Goal: Register for event/course

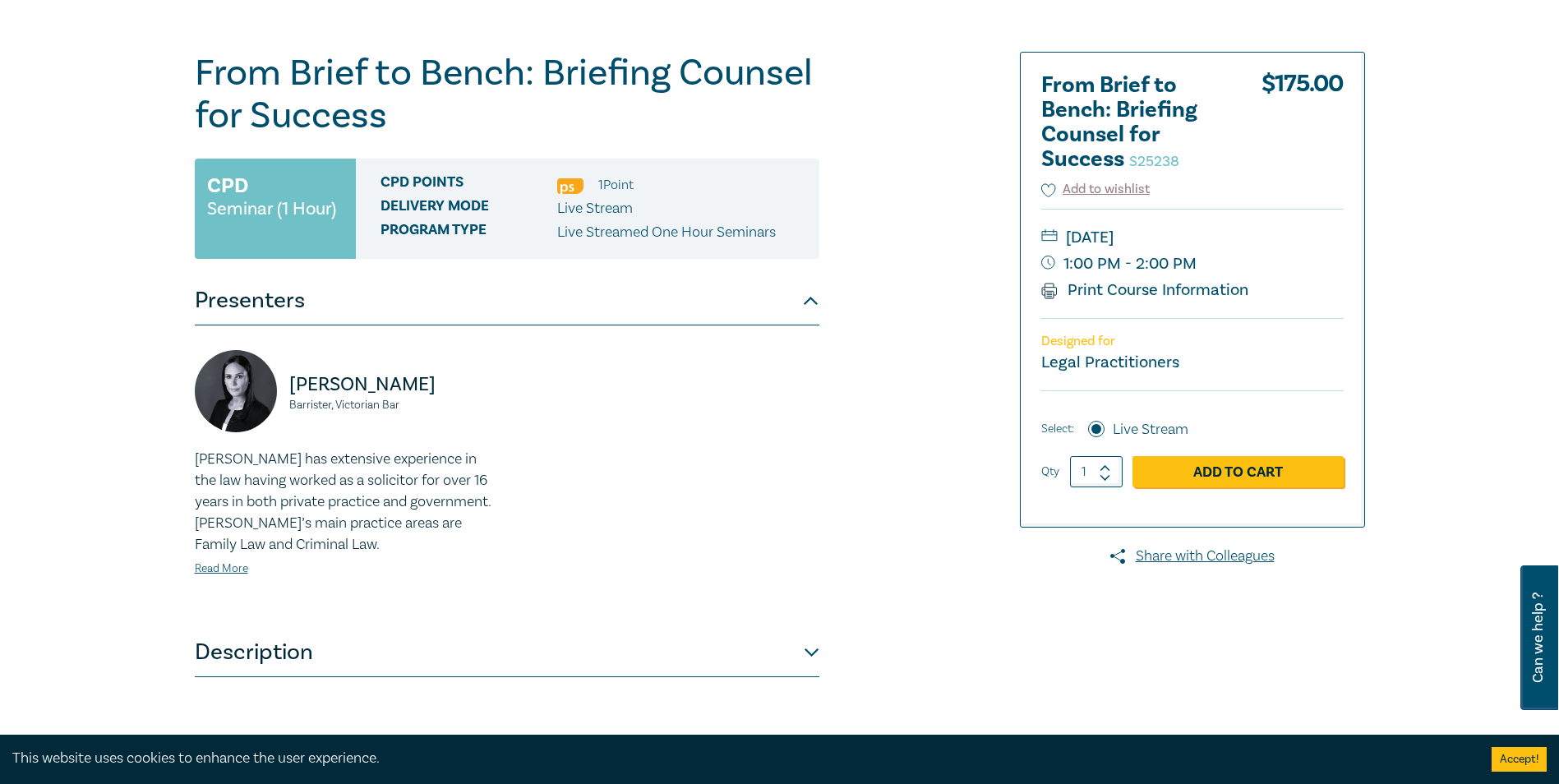
scroll to position [164, 0]
click at [218, 44] on div "From Brief to Bench: Briefing Counsel for Success S25238 CPD Seminar (1 Hour) C…" at bounding box center [780, 461] width 1559 height 978
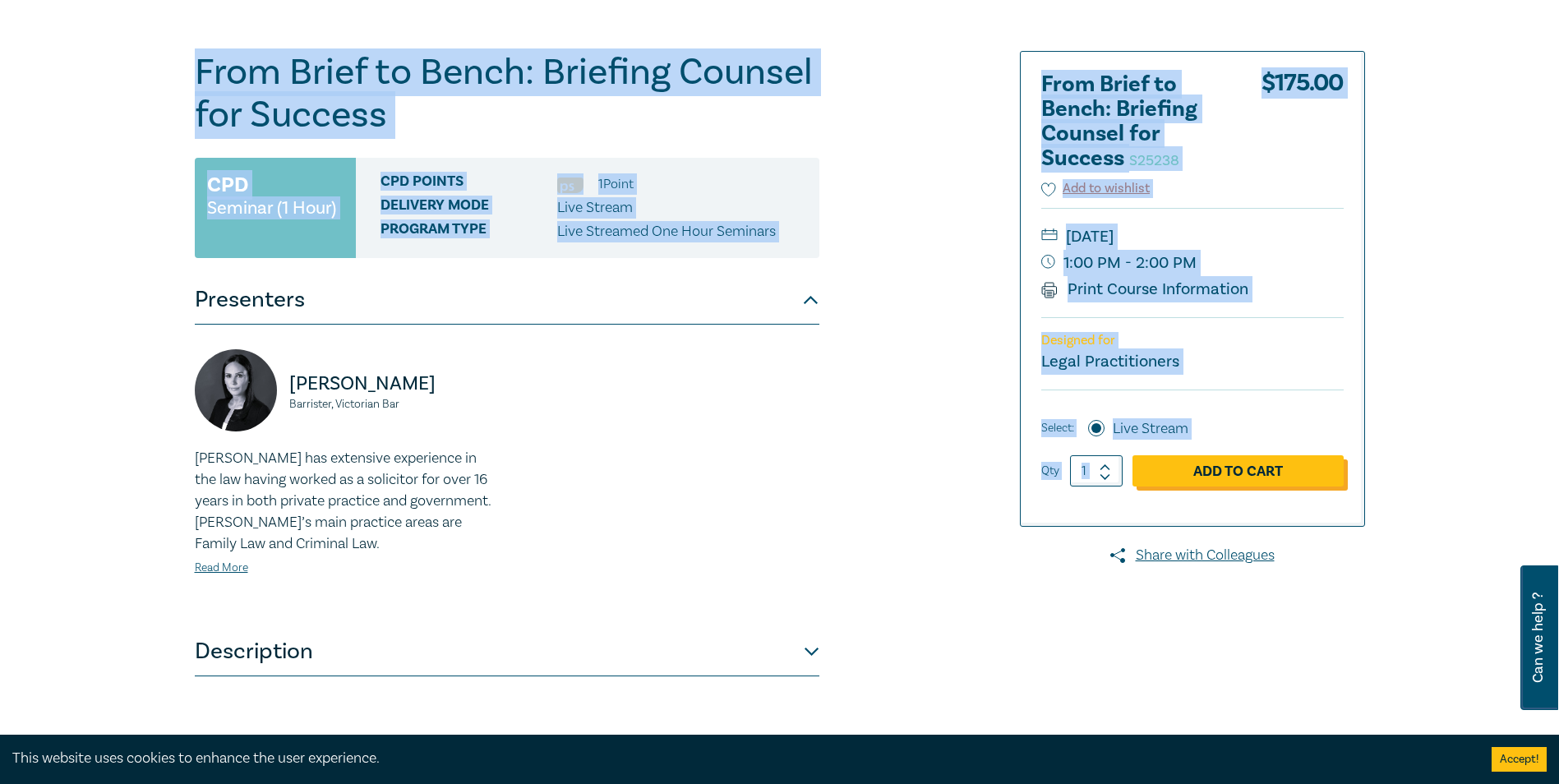
drag, startPoint x: 161, startPoint y: 13, endPoint x: 1186, endPoint y: 466, distance: 1120.6
click at [1186, 466] on div "From Brief to Bench: Briefing Counsel for Success S25238 CPD Seminar (1 Hour) C…" at bounding box center [780, 461] width 1559 height 978
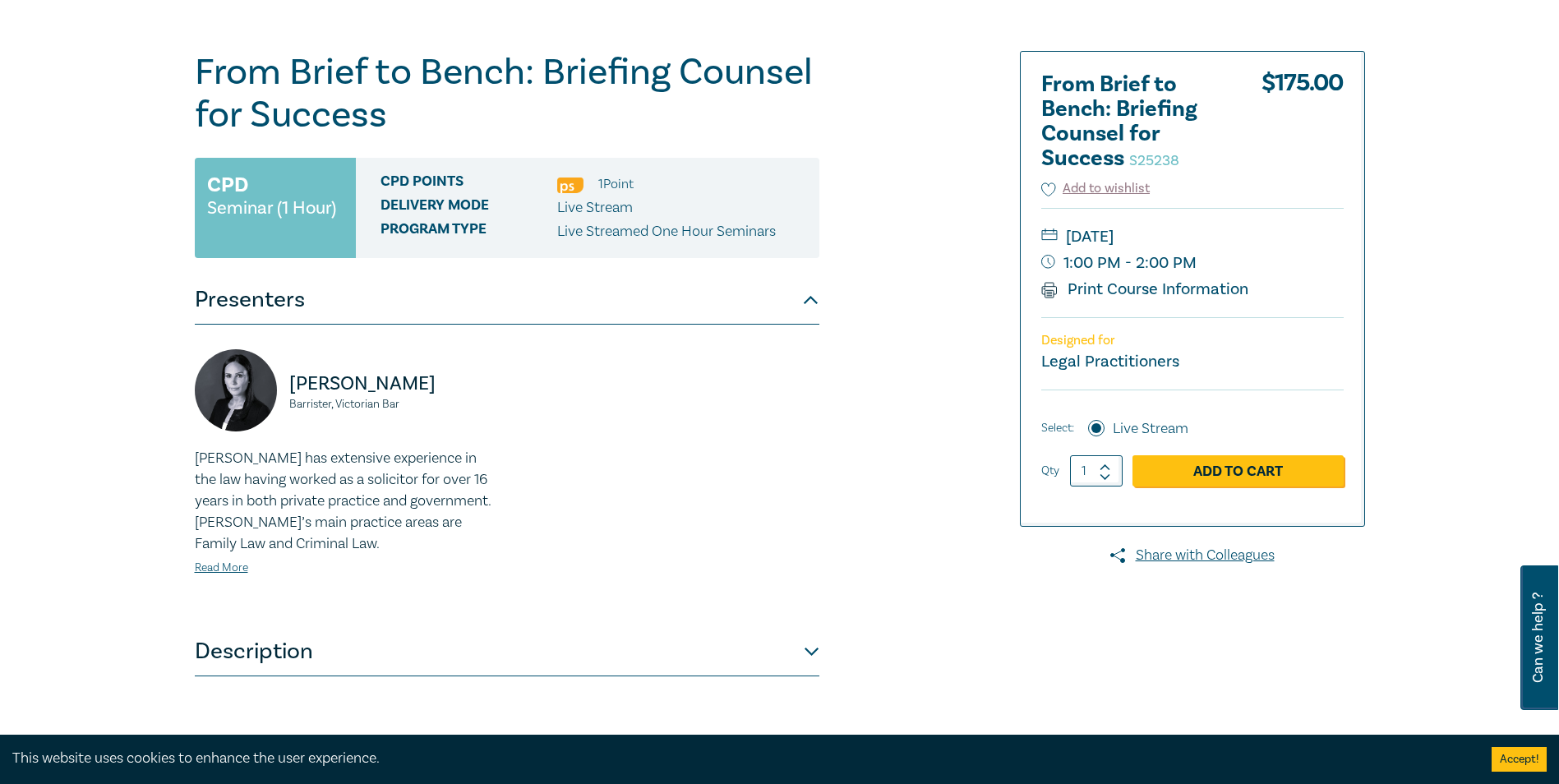
click at [773, 516] on div "[PERSON_NAME], Victorian Bar [PERSON_NAME] has extensive experience in the law …" at bounding box center [507, 475] width 645 height 253
click at [1452, 471] on div "From Brief to Bench: Briefing Counsel for Success S25238 CPD Seminar (1 Hour) C…" at bounding box center [780, 461] width 1559 height 978
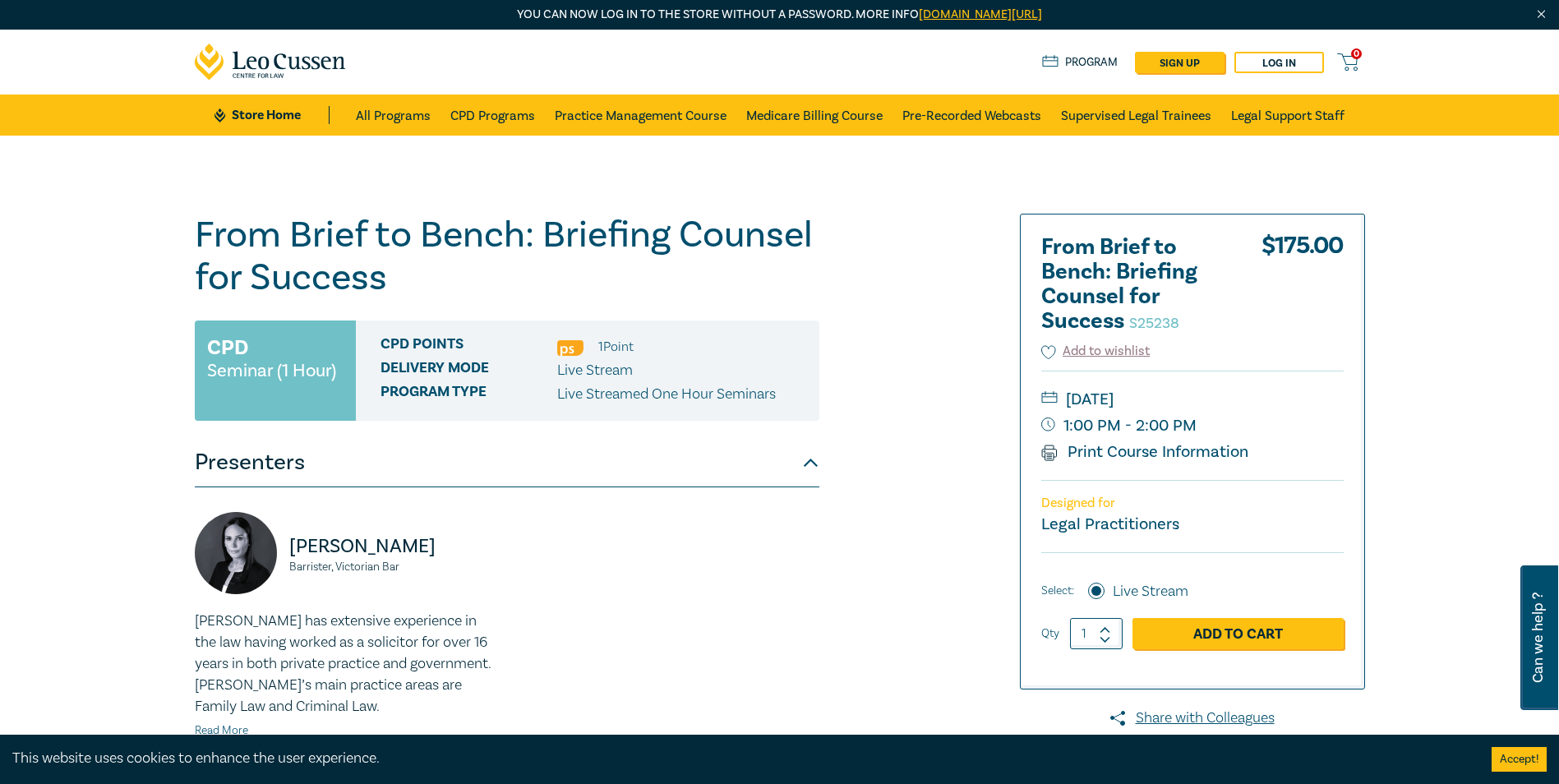
scroll to position [0, 0]
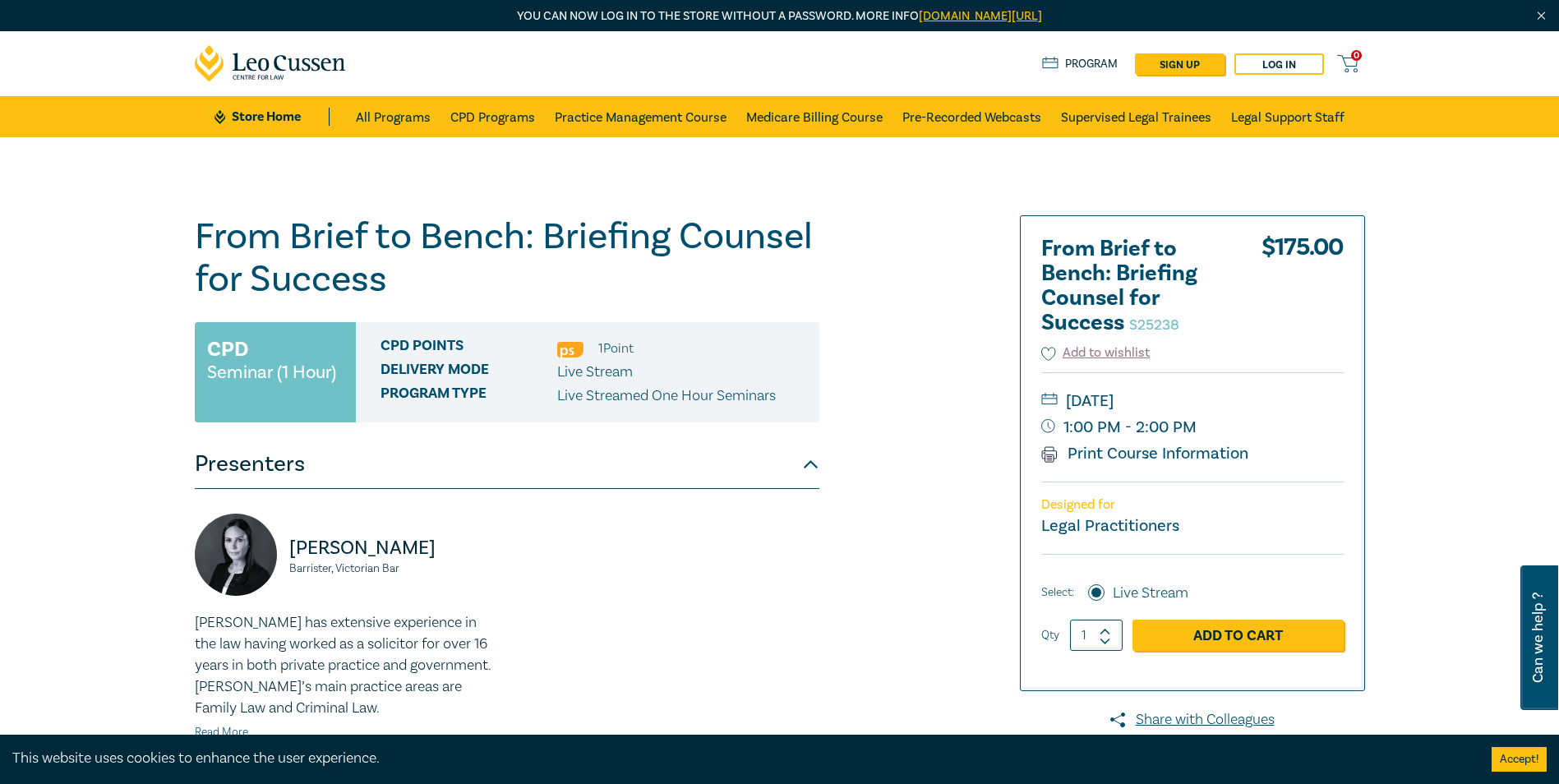
click at [1494, 271] on div "From Brief to Bench: Briefing Counsel for Success S25238 CPD Seminar (1 Hour) C…" at bounding box center [780, 626] width 1559 height 978
